Goal: Transaction & Acquisition: Purchase product/service

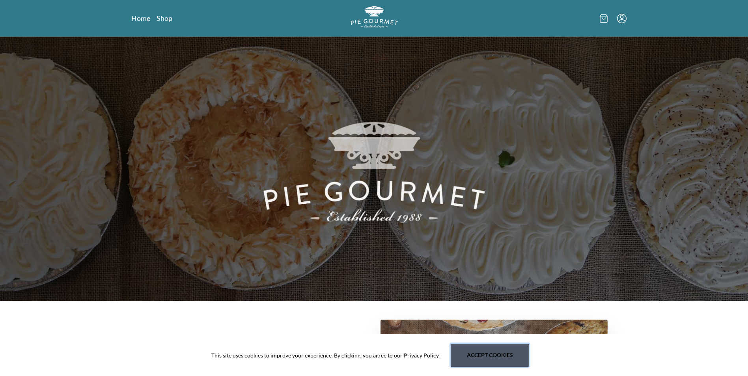
click at [479, 355] on button "Accept cookies" at bounding box center [490, 355] width 78 height 23
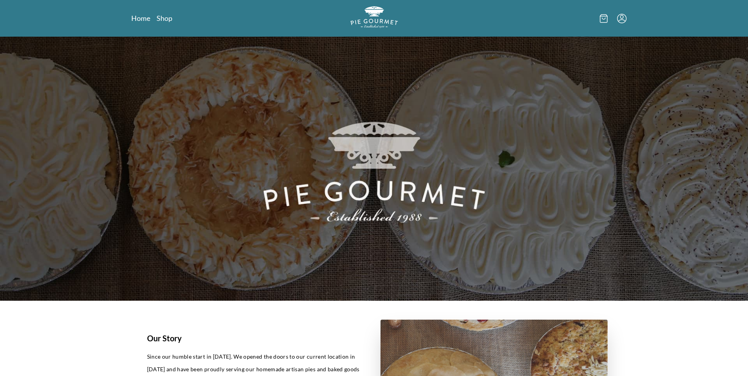
click at [168, 18] on link "Shop" at bounding box center [165, 17] width 16 height 9
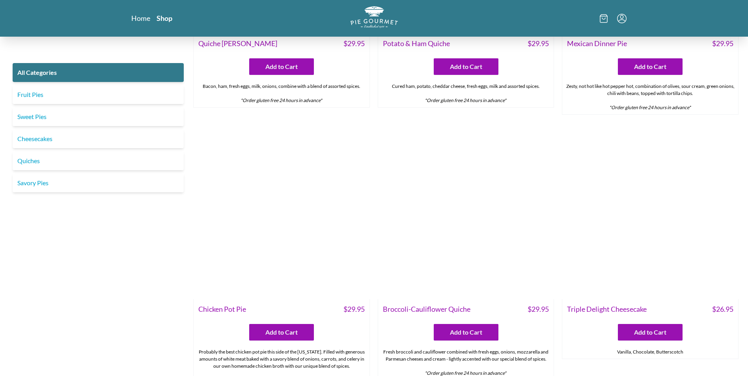
scroll to position [1237, 0]
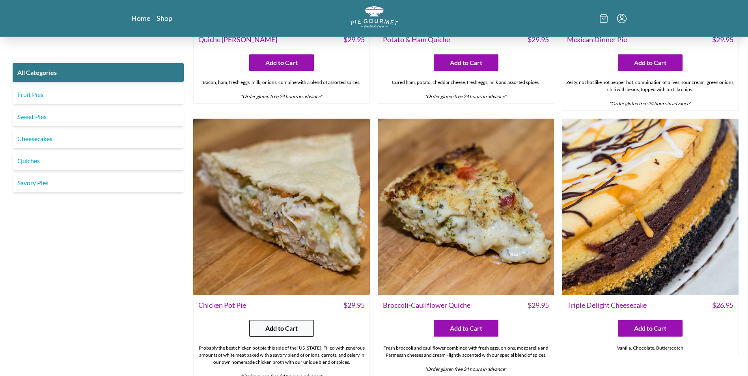
click at [280, 330] on span "Add to Cart" at bounding box center [281, 328] width 32 height 9
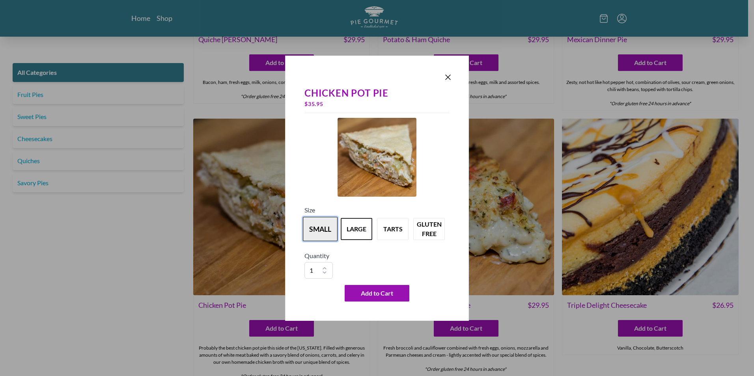
click at [319, 231] on button "small" at bounding box center [320, 229] width 35 height 24
click at [376, 296] on span "Add to Cart" at bounding box center [377, 293] width 32 height 9
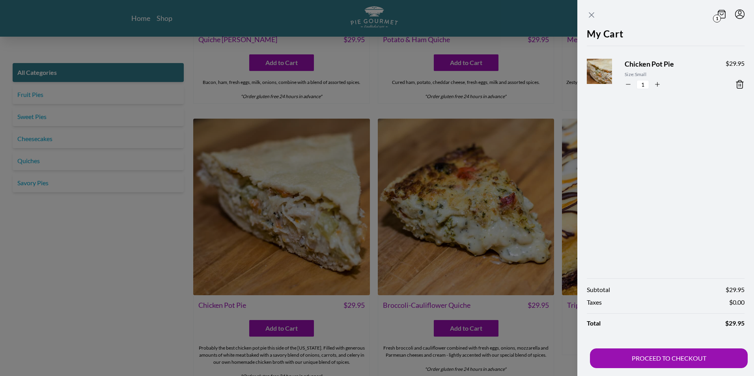
click at [592, 15] on icon "Close panel" at bounding box center [591, 15] width 5 height 5
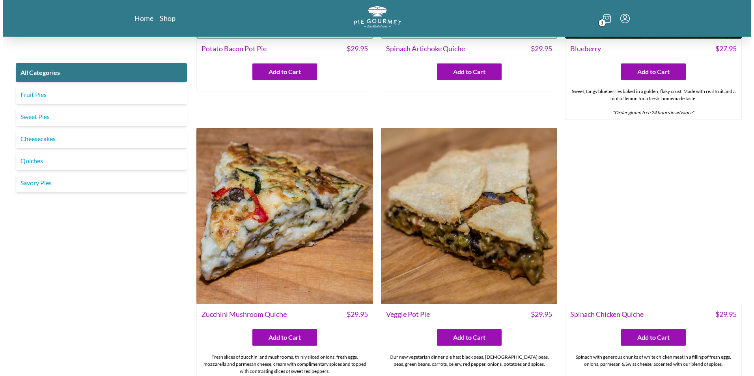
scroll to position [440, 0]
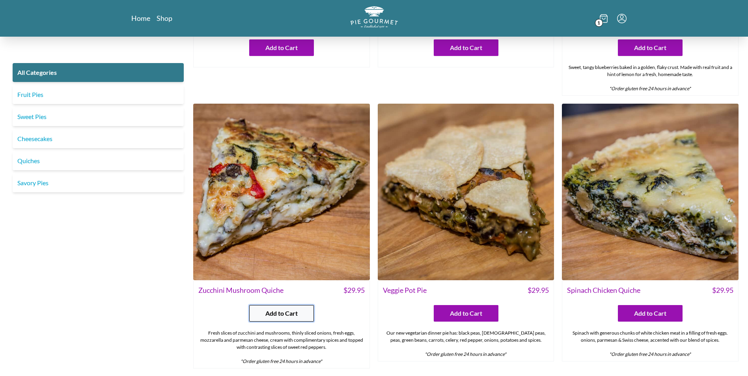
click at [284, 317] on span "Add to Cart" at bounding box center [281, 313] width 32 height 9
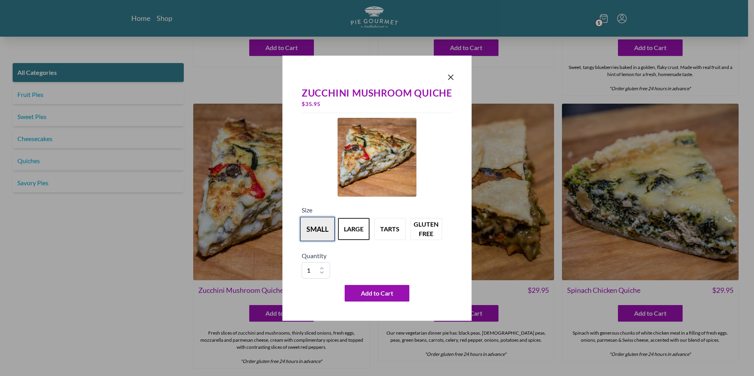
click at [321, 229] on button "small" at bounding box center [317, 229] width 35 height 24
click at [378, 297] on span "Add to Cart" at bounding box center [377, 293] width 32 height 9
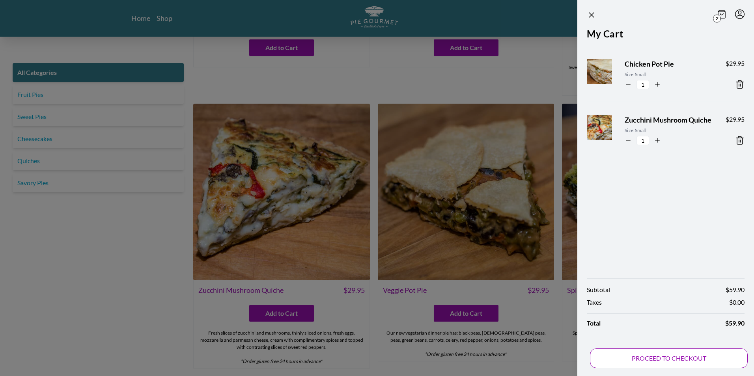
click at [644, 355] on button "PROCEED TO CHECKOUT" at bounding box center [669, 359] width 158 height 20
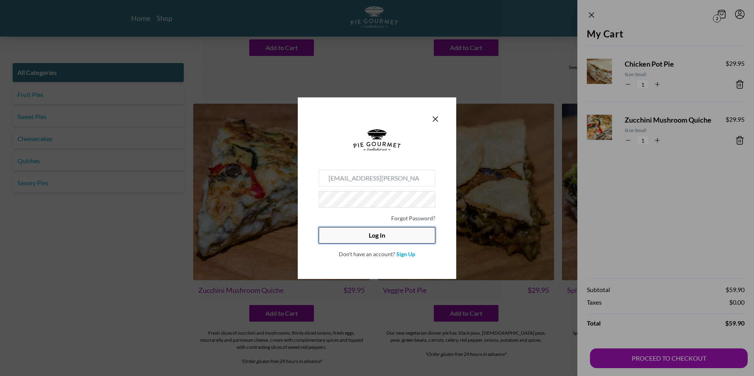
click at [386, 239] on button "Log In" at bounding box center [377, 235] width 117 height 17
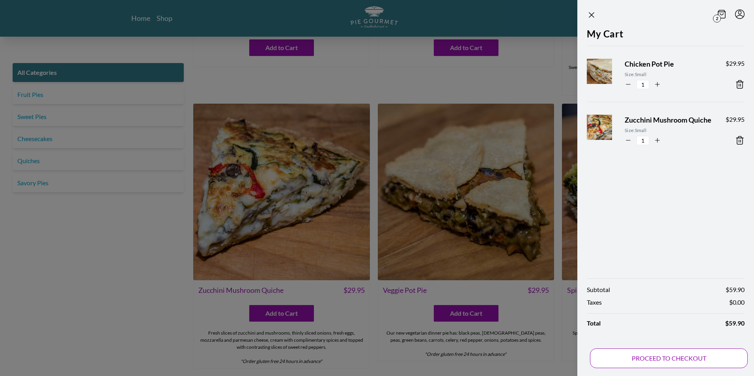
click at [646, 362] on button "PROCEED TO CHECKOUT" at bounding box center [669, 359] width 158 height 20
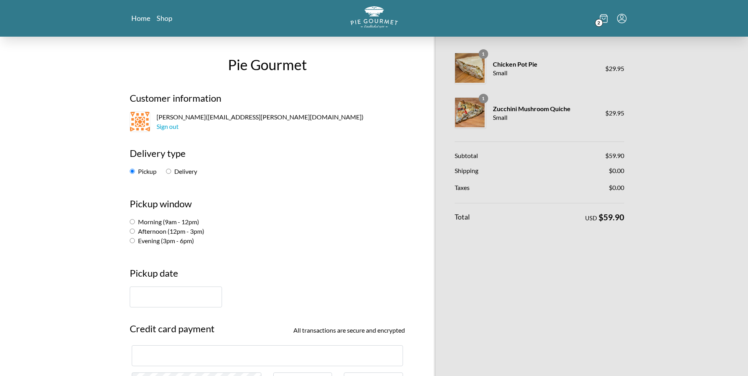
click at [171, 173] on input "Delivery" at bounding box center [168, 171] width 5 height 5
radio input "true"
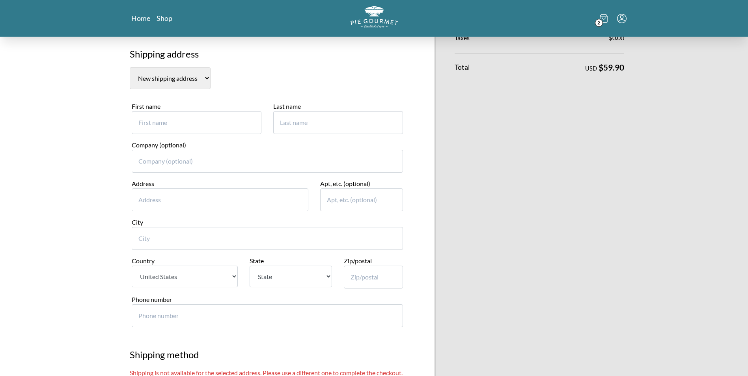
scroll to position [148, 0]
click at [175, 118] on input "First name" at bounding box center [197, 124] width 130 height 23
type input "[PERSON_NAME]"
type input "[STREET_ADDRESS][US_STATE]"
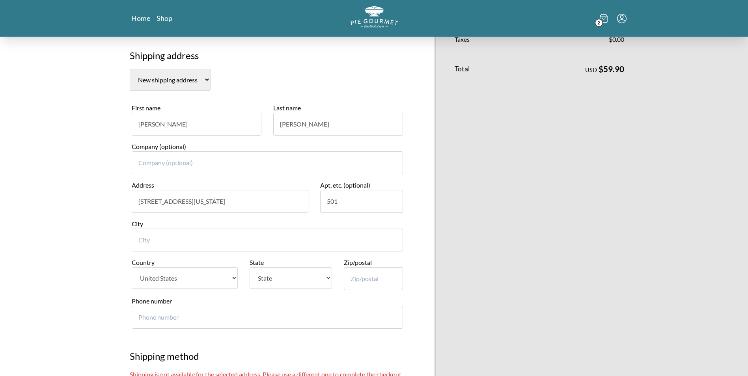
type input "501"
click at [215, 203] on input "[STREET_ADDRESS][US_STATE]" at bounding box center [220, 201] width 177 height 23
type input "[STREET_ADDRESS][US_STATE]"
type input "[US_STATE]"
type input "[STREET_ADDRESS][US_STATE]"
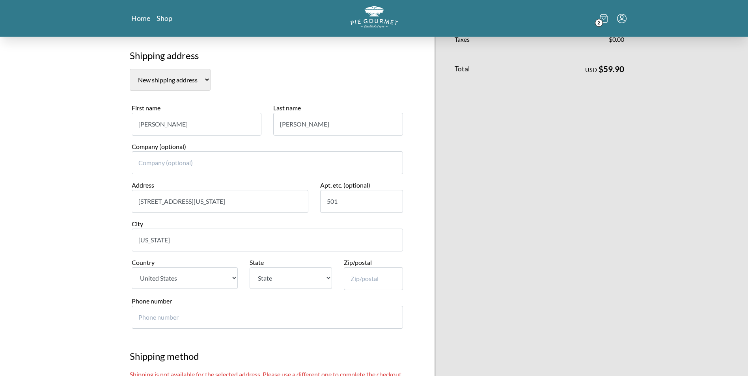
drag, startPoint x: 215, startPoint y: 203, endPoint x: 328, endPoint y: 280, distance: 136.6
click at [328, 280] on select "State [US_STATE] [US_STATE] [US_STATE] [US_STATE] [US_STATE] [US_STATE] [US_STA…" at bounding box center [291, 278] width 82 height 22
select select "DC"
click at [250, 267] on select "State [US_STATE] [US_STATE] [US_STATE] [US_STATE] [US_STATE] [US_STATE] [US_STA…" at bounding box center [291, 278] width 82 height 22
click at [360, 283] on input "Zip/postal" at bounding box center [373, 278] width 59 height 23
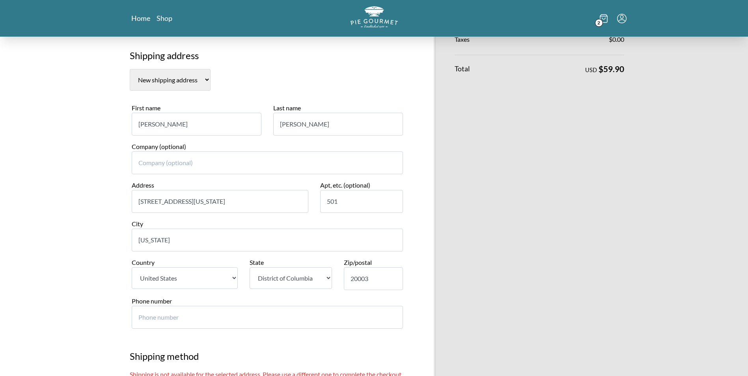
type input "20003"
click at [198, 318] on input "Phone number" at bounding box center [267, 317] width 271 height 23
type input "202"
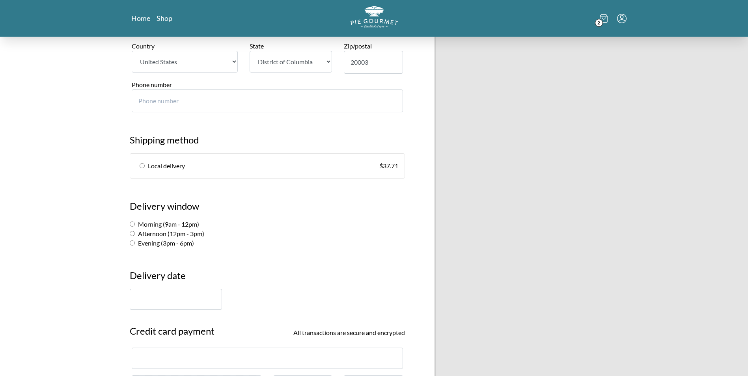
scroll to position [392, 0]
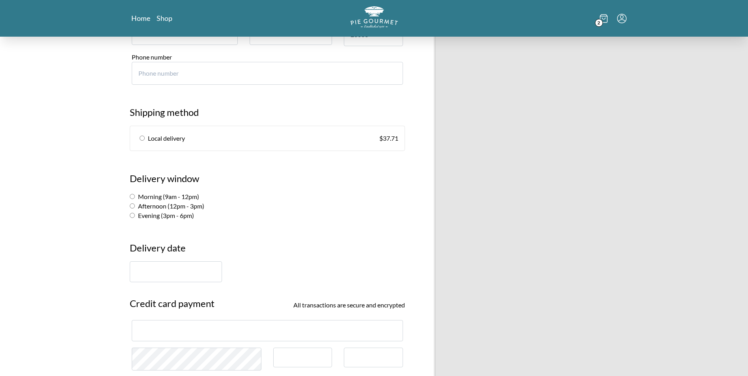
click at [144, 137] on input "radio" at bounding box center [142, 138] width 5 height 5
radio input "true"
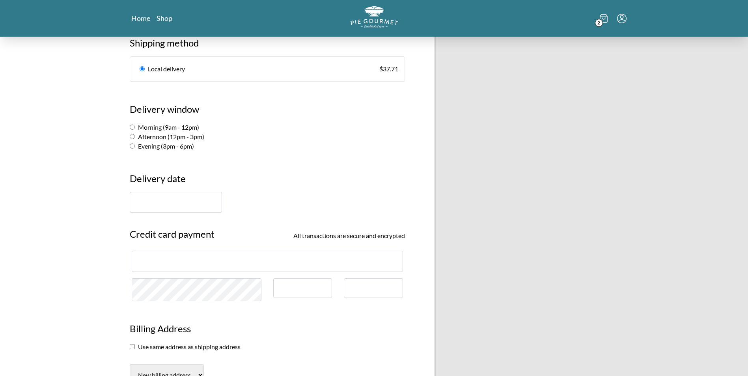
scroll to position [476, 0]
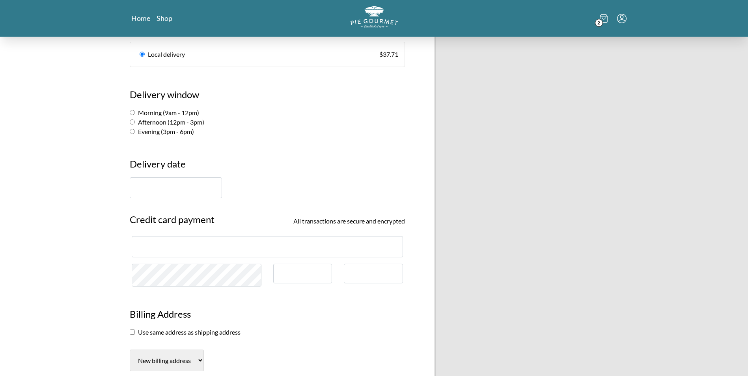
click at [134, 121] on input "Afternoon (12pm - 3pm)" at bounding box center [132, 121] width 5 height 5
radio input "true"
click at [158, 195] on input "text" at bounding box center [176, 187] width 92 height 21
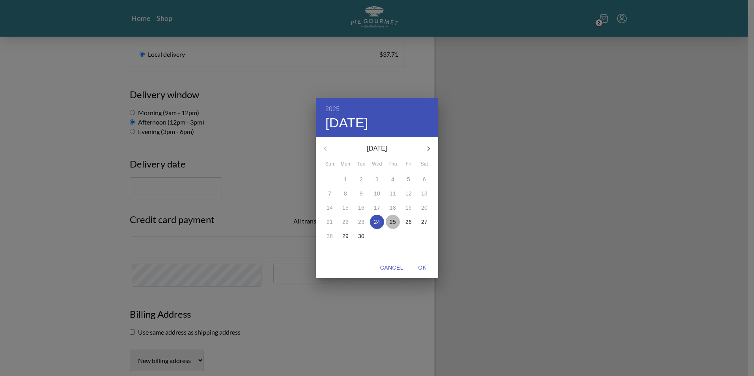
click at [391, 218] on p "25" at bounding box center [393, 222] width 6 height 8
click at [419, 268] on span "OK" at bounding box center [422, 268] width 19 height 10
type input "[DATE]"
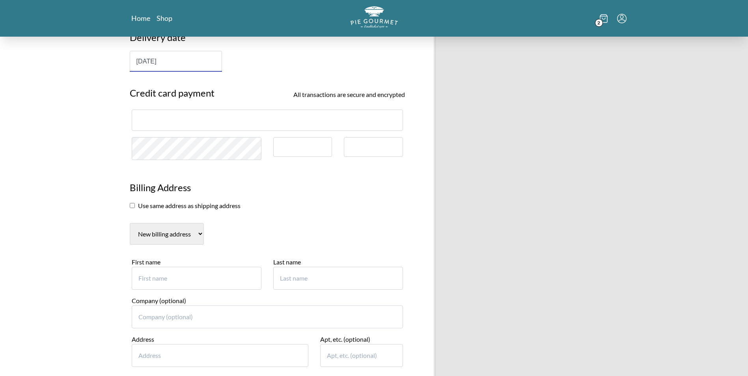
scroll to position [677, 0]
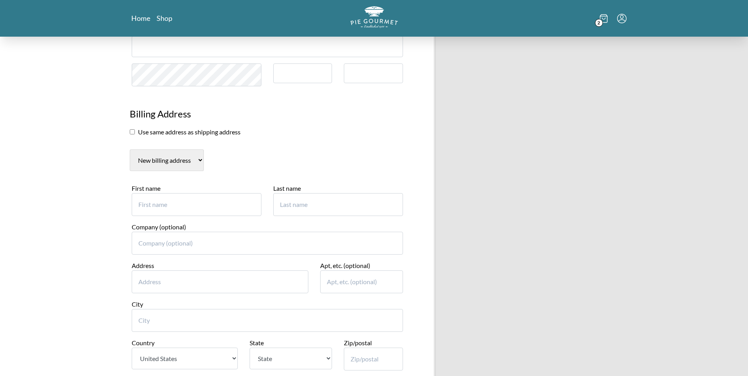
click at [187, 207] on input "First name" at bounding box center [197, 204] width 130 height 23
type input "Amber"
type input "4"
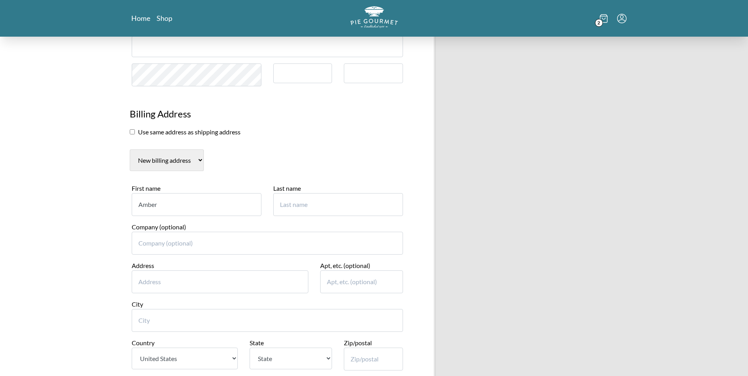
type input "[PERSON_NAME]"
type input "1197"
drag, startPoint x: 157, startPoint y: 246, endPoint x: 94, endPoint y: 248, distance: 62.7
click at [149, 278] on input "Address" at bounding box center [220, 282] width 177 height 23
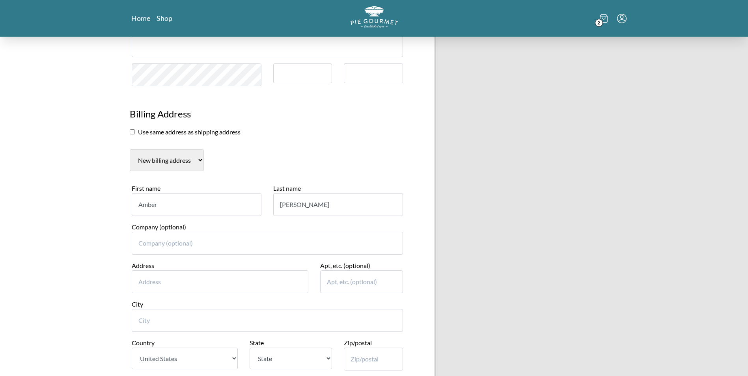
type input "413 PATUXENT CT"
type input "LA PLATA"
select select "MD"
type input "20646"
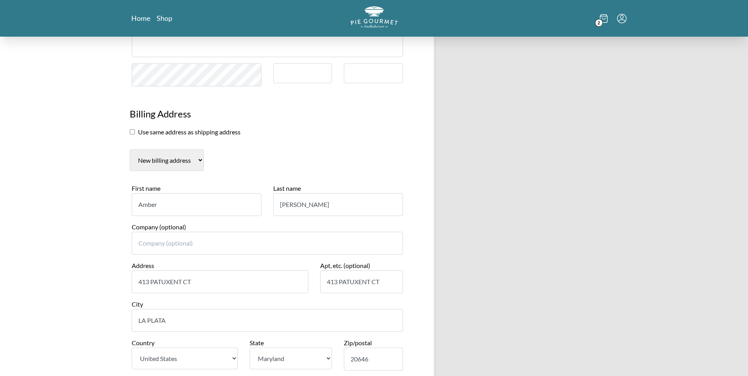
type input "2406150045"
drag, startPoint x: 388, startPoint y: 283, endPoint x: 314, endPoint y: 286, distance: 74.2
click at [314, 286] on div "Address [GEOGRAPHIC_DATA] Apt, etc. (optional) 413 PATUXENT CT" at bounding box center [267, 280] width 283 height 39
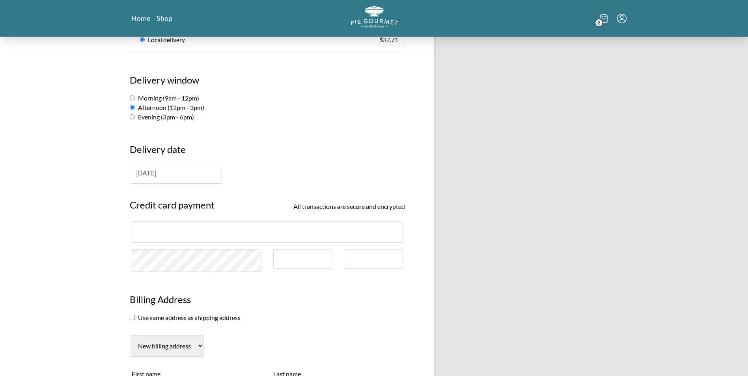
scroll to position [475, 0]
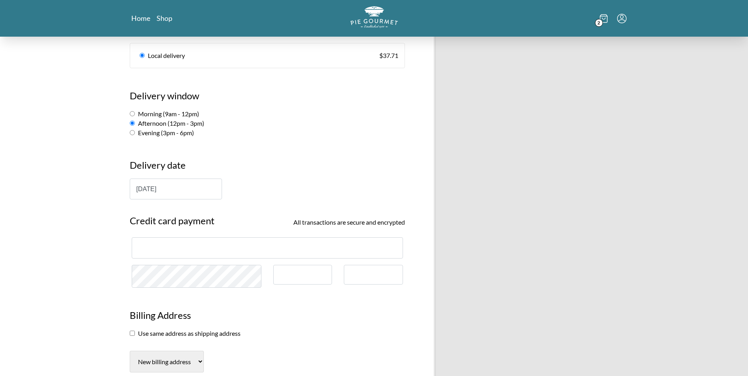
click at [143, 243] on div "4" at bounding box center [267, 247] width 271 height 21
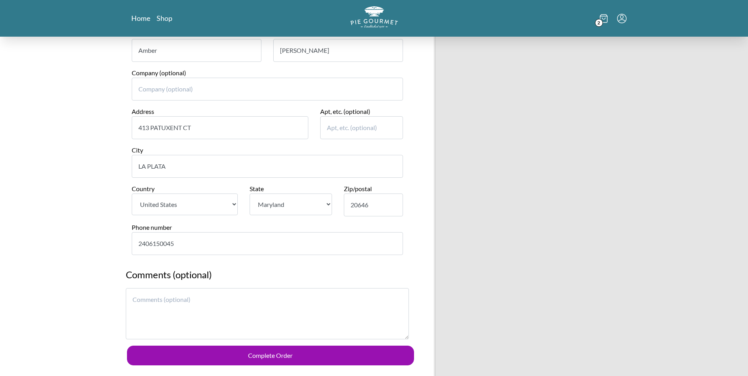
scroll to position [873, 0]
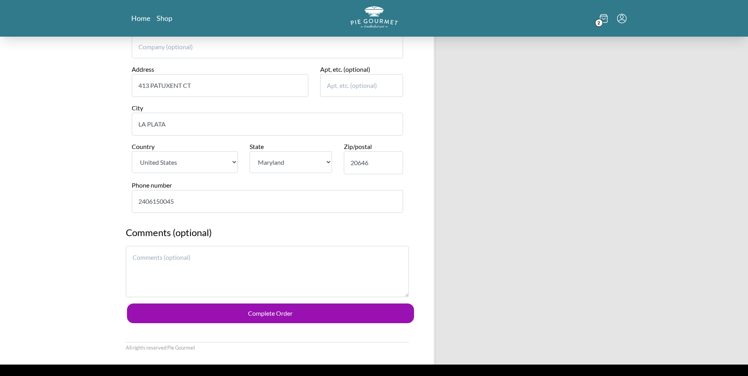
click at [175, 257] on textarea at bounding box center [267, 271] width 283 height 51
click at [217, 258] on textarea "Wishing you a speedy recovery from your colleagues at DOEE OGC!" at bounding box center [267, 271] width 283 height 51
click at [334, 258] on textarea "Wishing you a speedy recovery! From your colleagues at DOEE OGC!" at bounding box center [267, 271] width 283 height 51
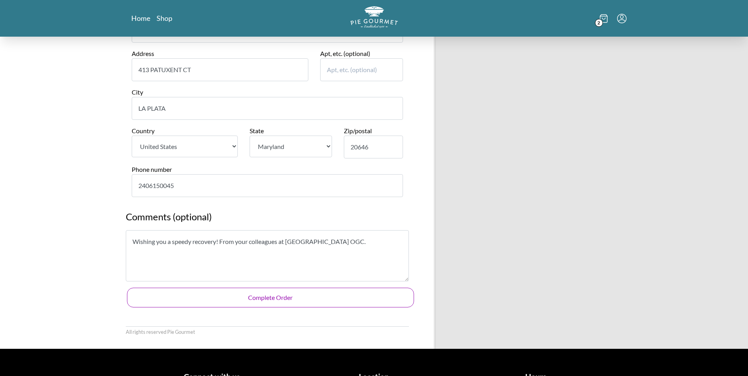
type textarea "Wishing you a speedy recovery! From your colleagues at [GEOGRAPHIC_DATA] OGC."
click at [274, 297] on button "Complete Order" at bounding box center [270, 298] width 287 height 20
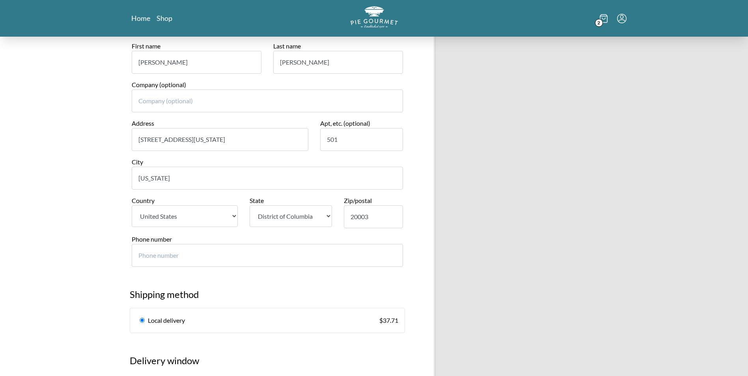
scroll to position [194, 0]
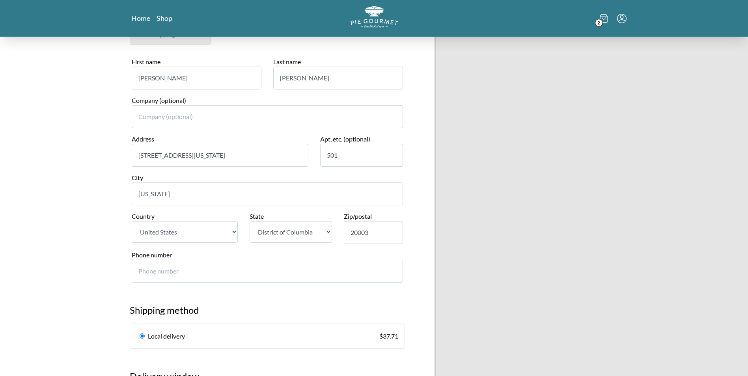
click at [208, 273] on input "Phone number" at bounding box center [267, 271] width 271 height 23
click at [190, 272] on input "Phone number" at bounding box center [267, 271] width 271 height 23
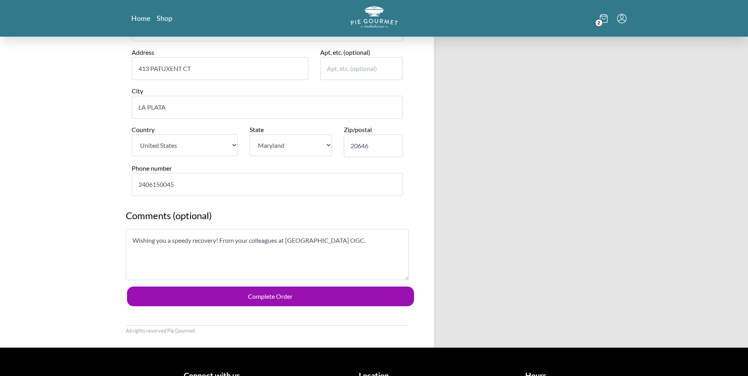
scroll to position [907, 0]
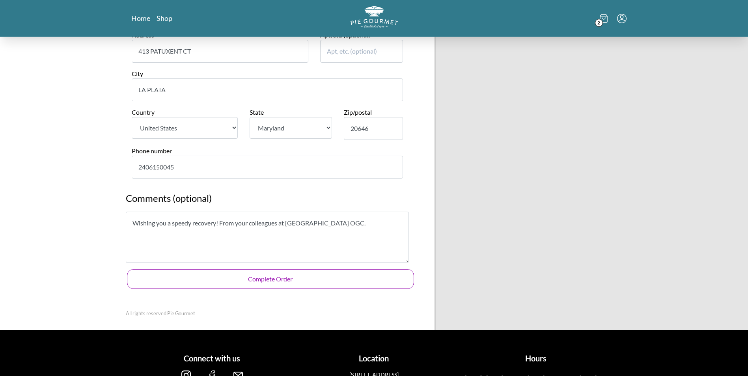
click at [282, 278] on button "Complete Order" at bounding box center [270, 279] width 287 height 20
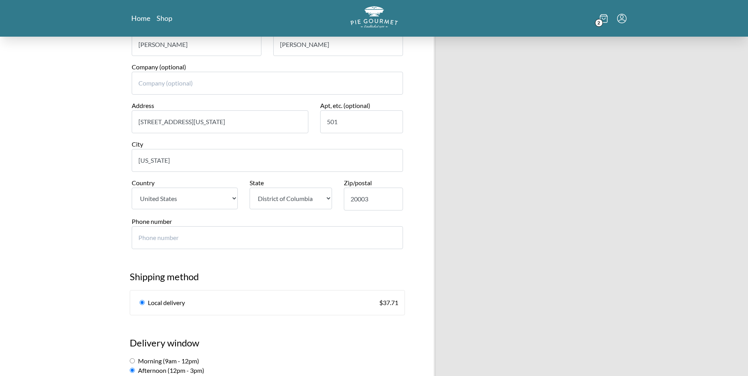
scroll to position [222, 0]
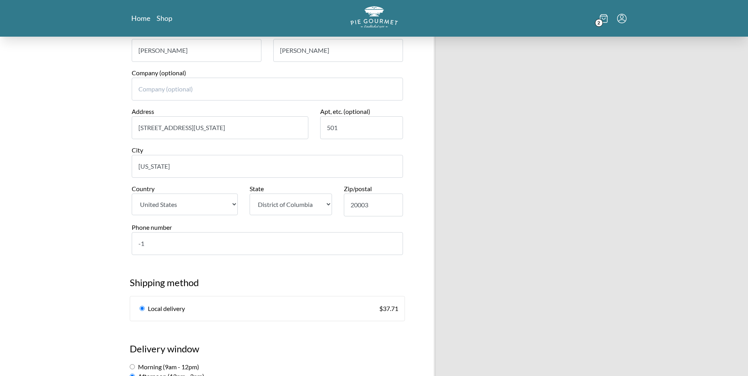
type input "-1"
click at [394, 245] on input "-1" at bounding box center [267, 243] width 271 height 23
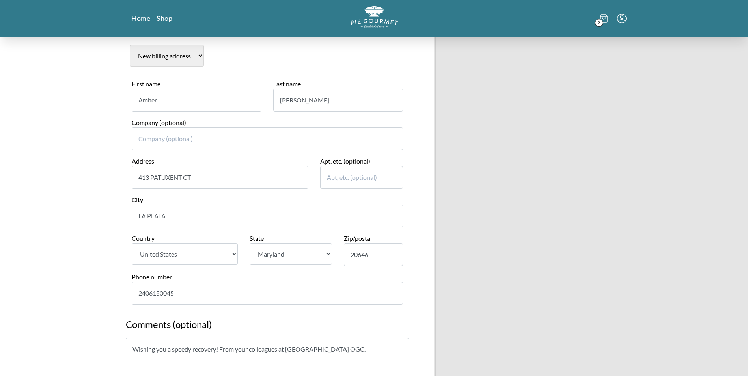
scroll to position [943, 0]
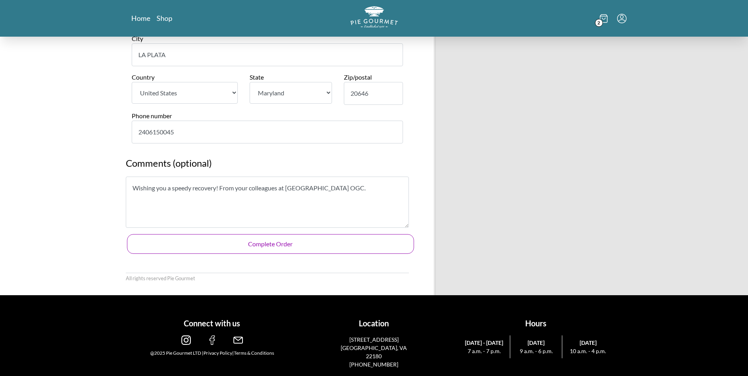
type input "2028417168"
click at [270, 243] on button "Complete Order" at bounding box center [270, 244] width 287 height 20
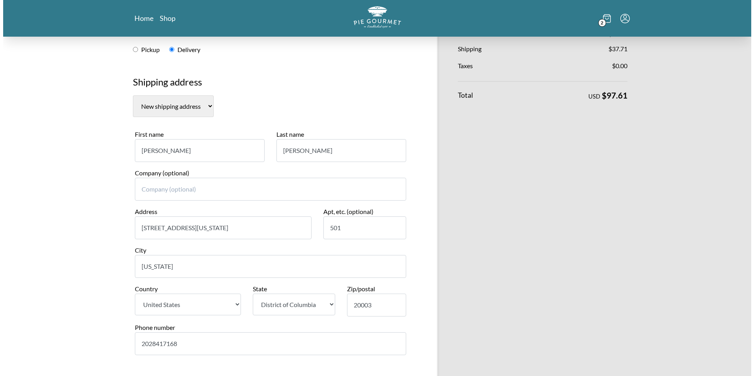
scroll to position [0, 0]
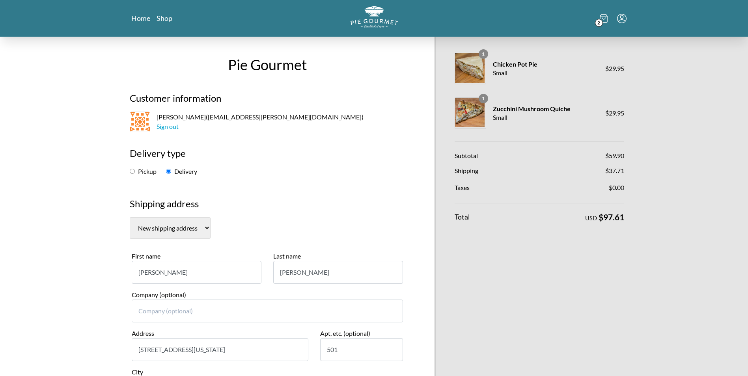
click at [622, 16] on icon "Menu" at bounding box center [621, 18] width 9 height 9
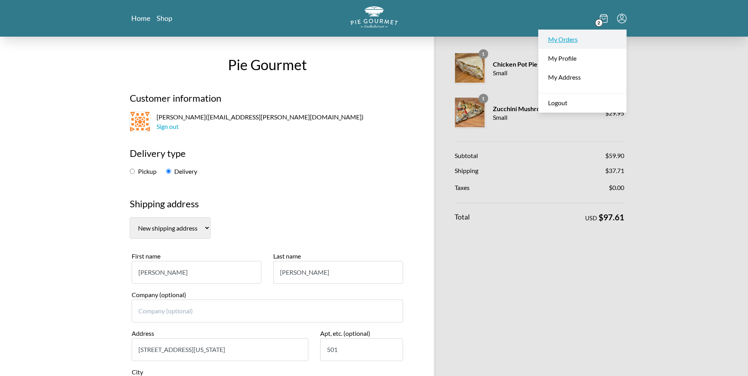
click at [564, 41] on link "My Orders" at bounding box center [583, 39] width 88 height 19
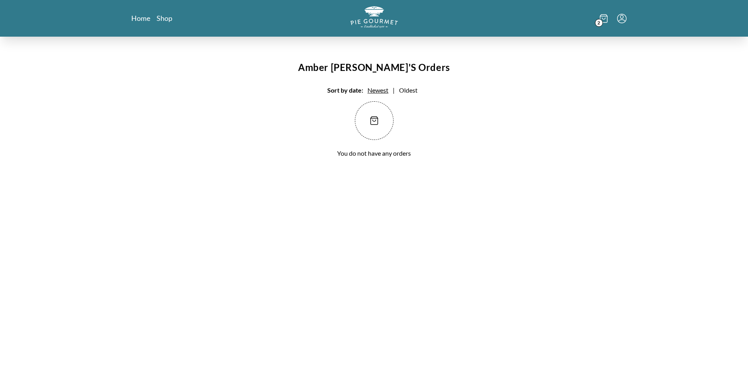
click at [374, 91] on span "Newest" at bounding box center [378, 89] width 21 height 7
click at [404, 93] on span "Oldest" at bounding box center [408, 89] width 19 height 7
click at [373, 90] on span "Newest" at bounding box center [378, 89] width 21 height 7
click at [144, 17] on link "Home" at bounding box center [140, 17] width 19 height 9
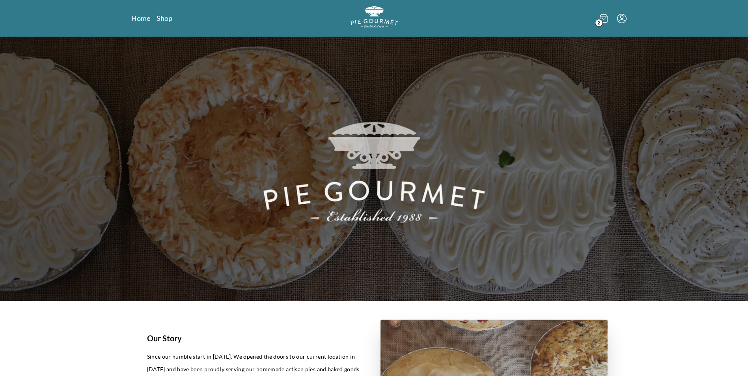
click at [621, 19] on icon "Menu" at bounding box center [621, 18] width 9 height 9
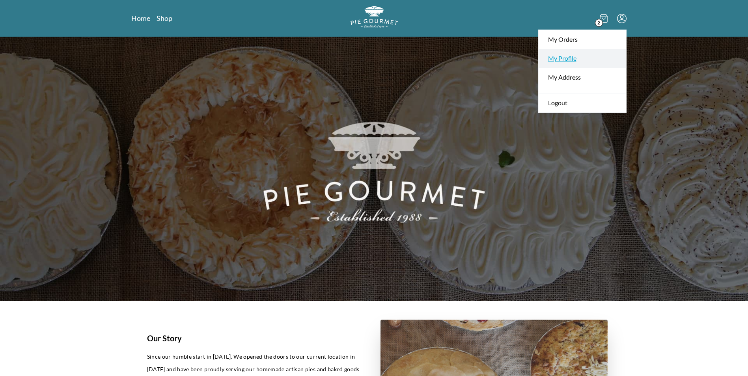
click at [567, 56] on link "My Profile" at bounding box center [583, 58] width 88 height 19
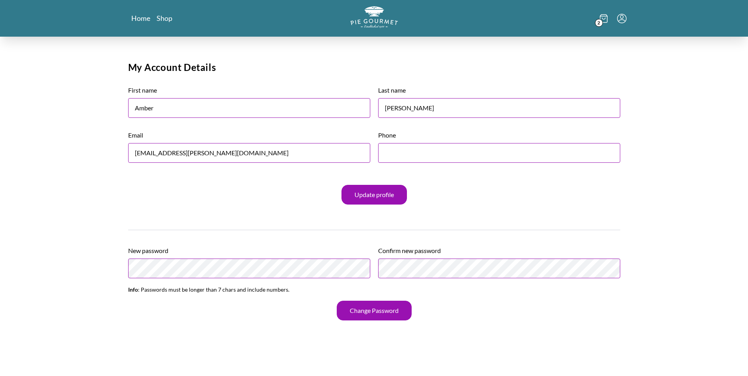
click at [625, 19] on icon "Menu" at bounding box center [621, 18] width 9 height 9
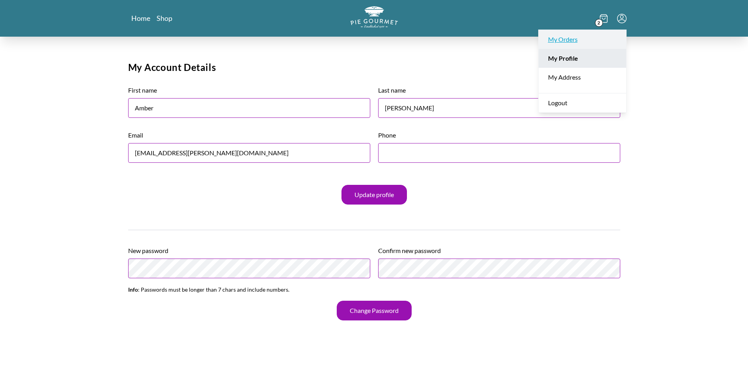
click at [583, 38] on link "My Orders" at bounding box center [583, 39] width 88 height 19
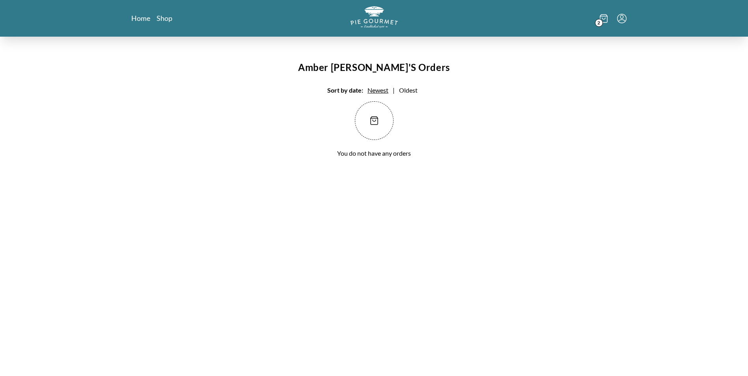
click at [606, 19] on icon at bounding box center [604, 18] width 8 height 9
click at [601, 18] on icon at bounding box center [604, 18] width 8 height 9
